Goal: Task Accomplishment & Management: Manage account settings

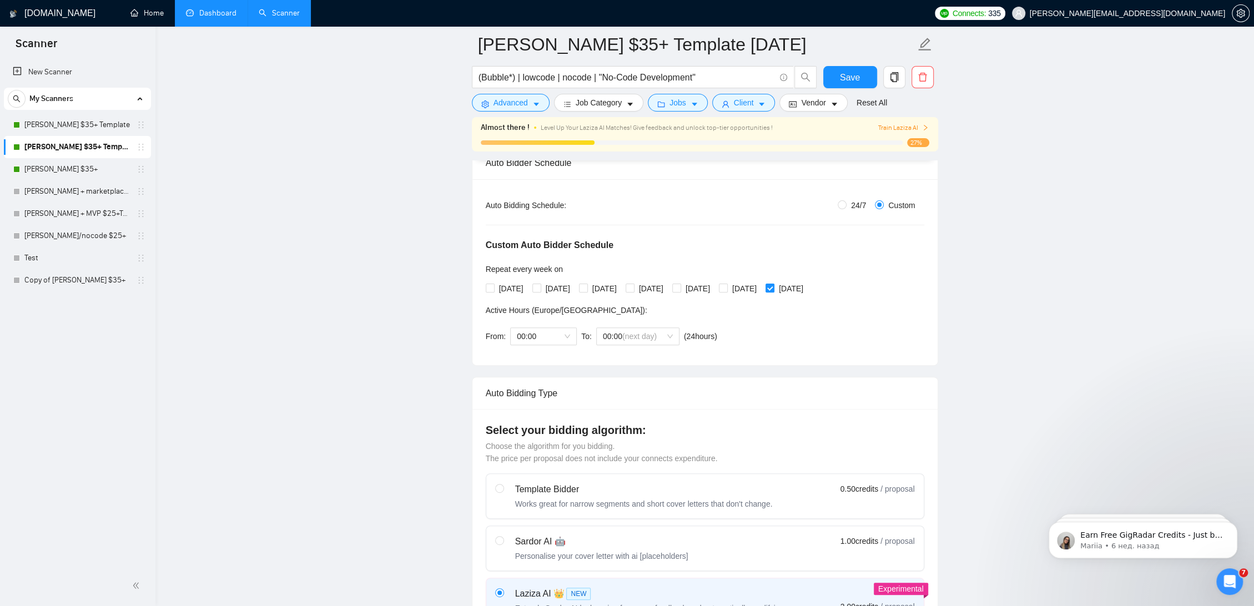
click at [205, 18] on link "Dashboard" at bounding box center [211, 12] width 51 height 9
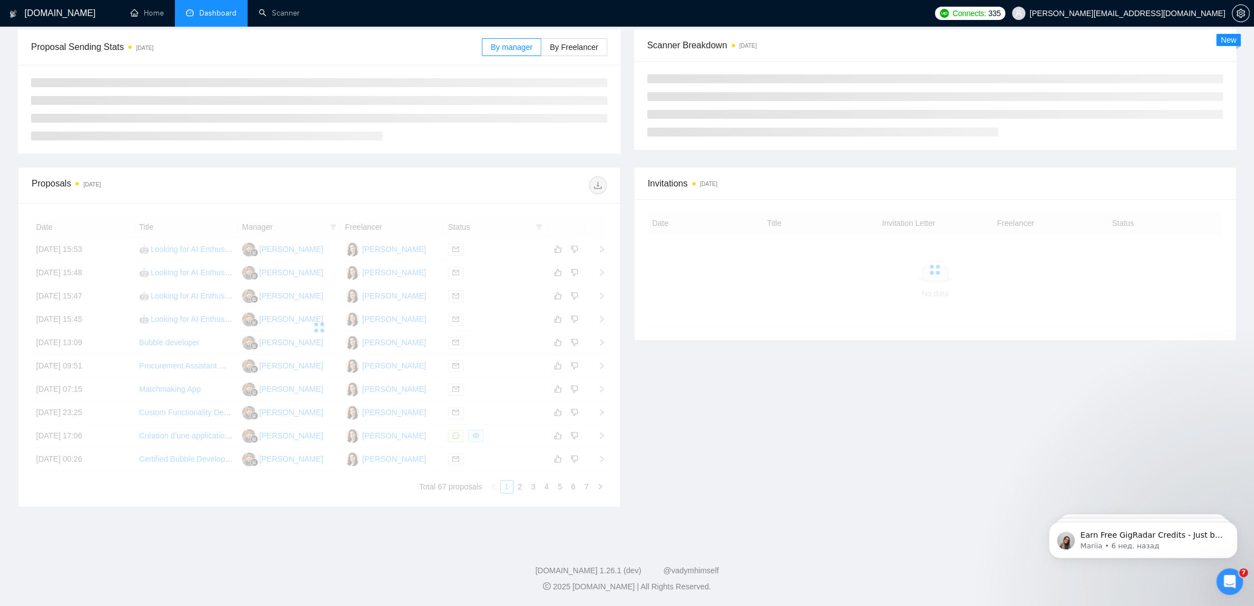
scroll to position [49, 0]
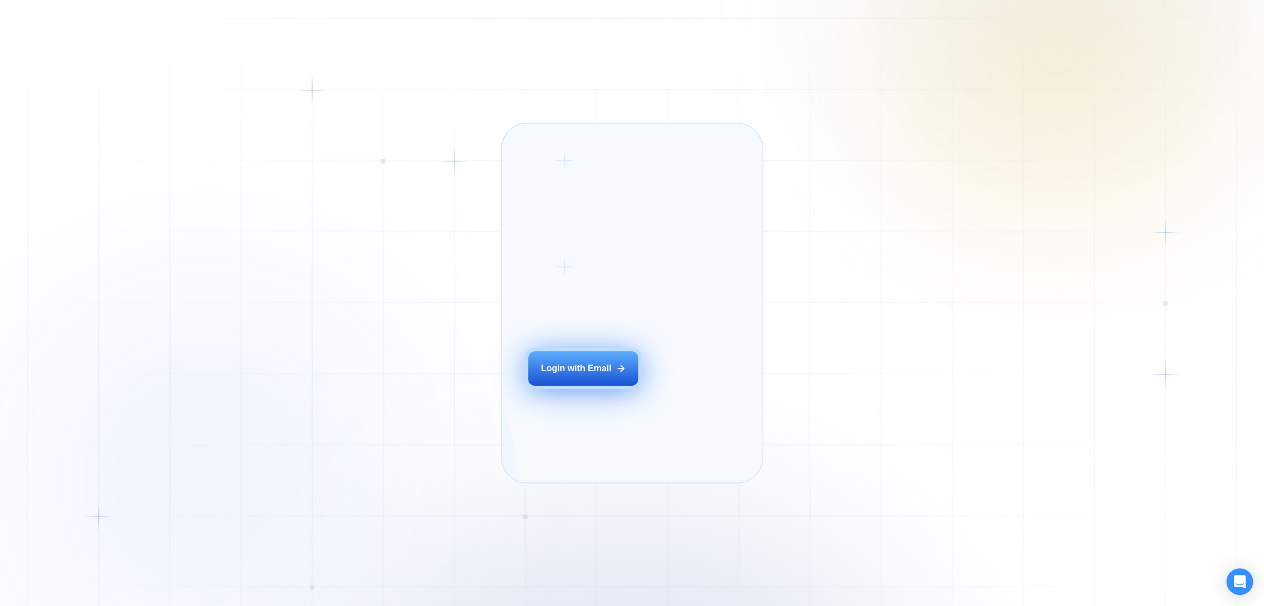
click at [576, 375] on div "Login with Email" at bounding box center [576, 369] width 71 height 12
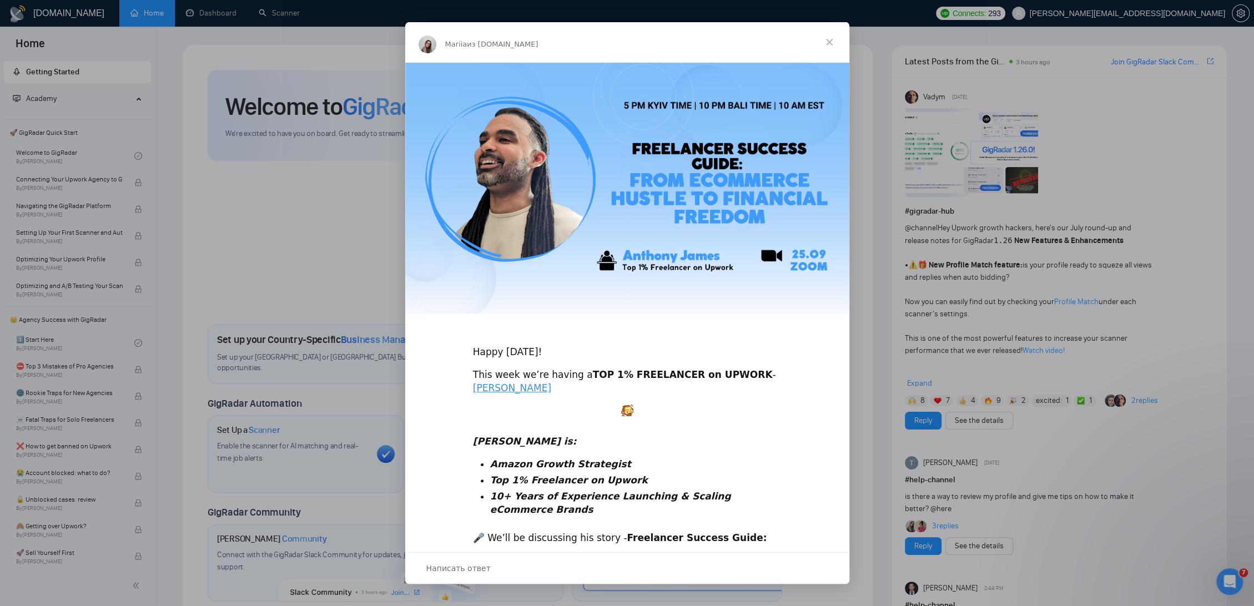
click at [832, 40] on span "Закрыть" at bounding box center [829, 42] width 40 height 40
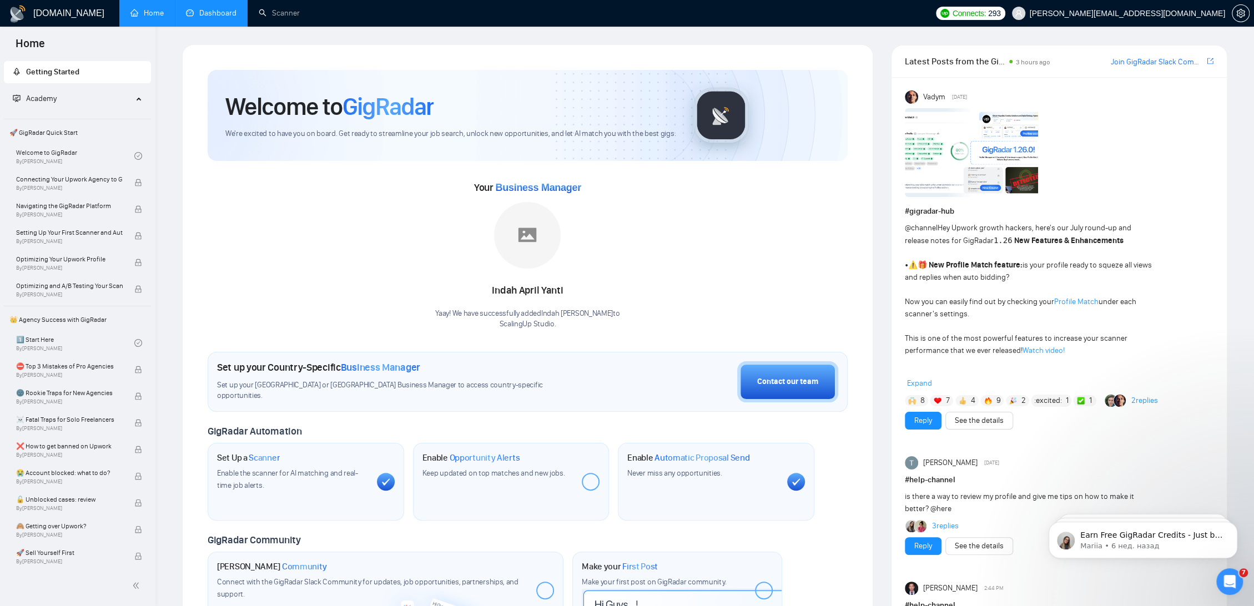
click at [232, 14] on link "Dashboard" at bounding box center [211, 12] width 51 height 9
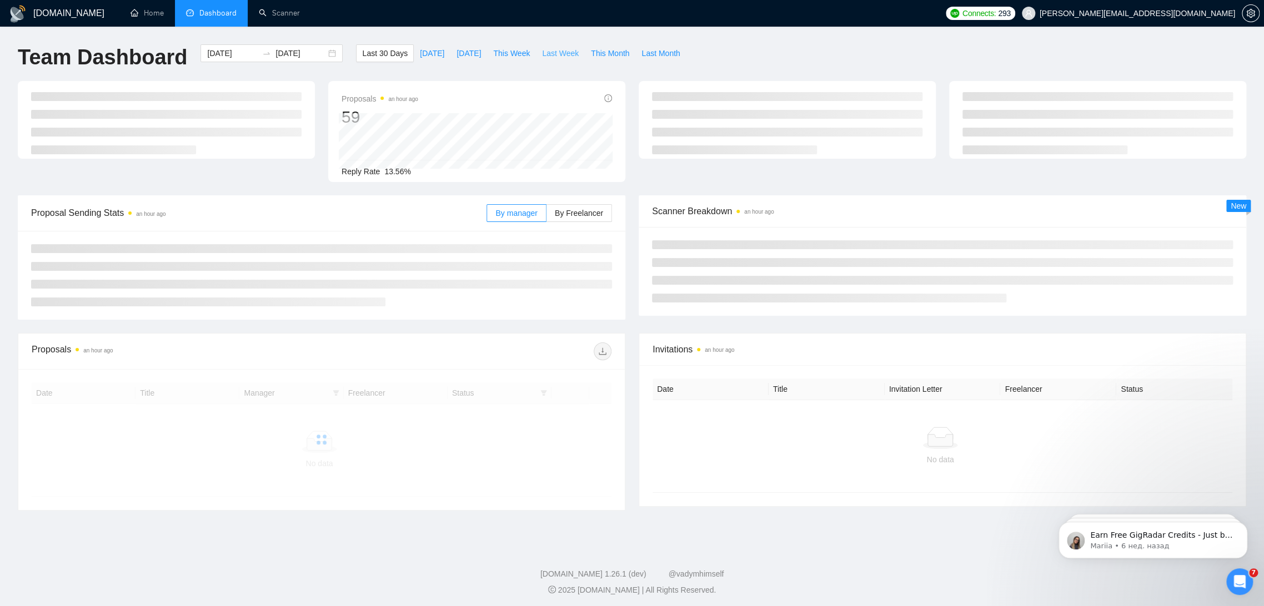
click at [556, 52] on span "Last Week" at bounding box center [560, 53] width 37 height 12
type input "2025-09-15"
type input "2025-09-21"
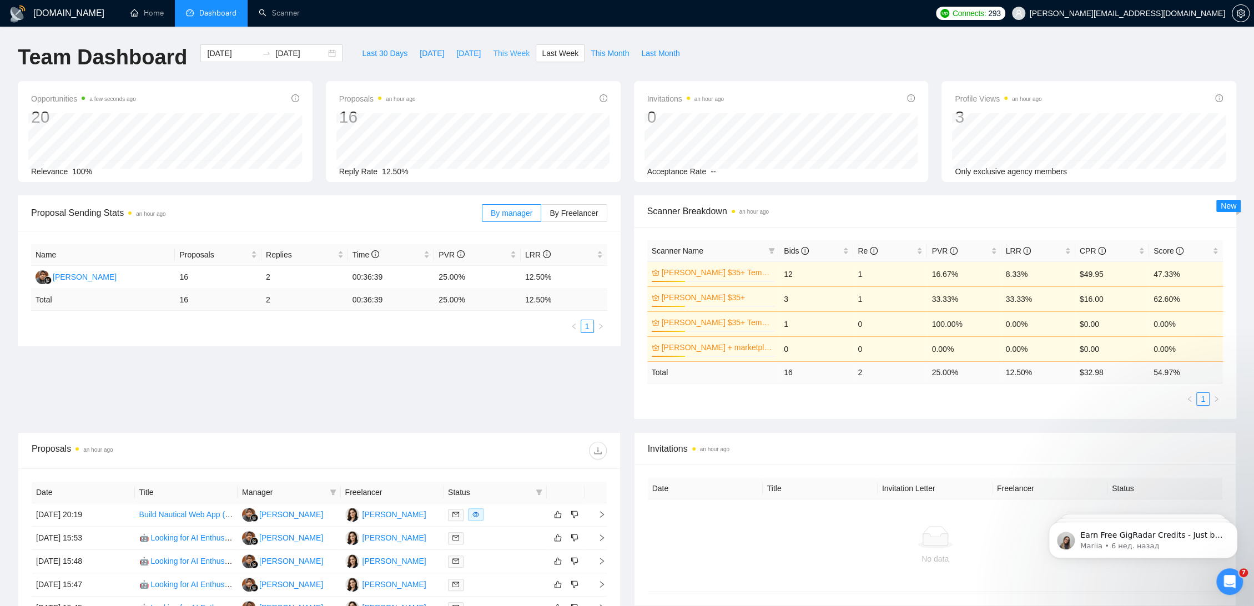
click at [509, 52] on span "This Week" at bounding box center [511, 53] width 37 height 12
type input "2025-09-22"
type input "2025-09-28"
